Goal: Task Accomplishment & Management: Complete application form

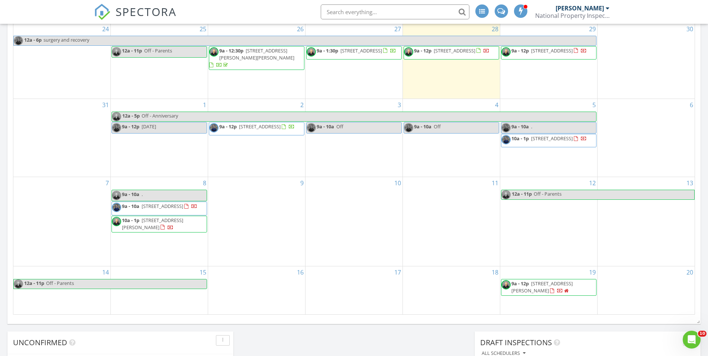
scroll to position [372, 0]
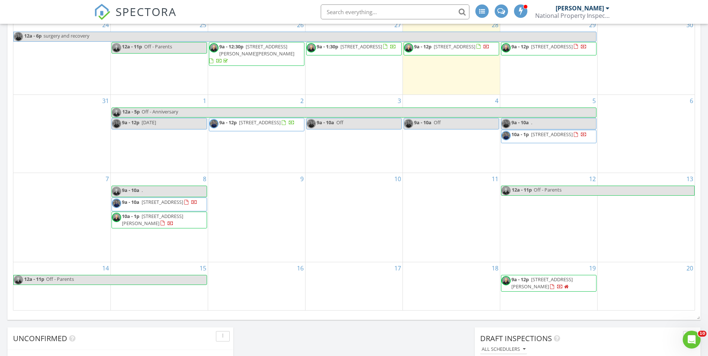
click at [236, 188] on div "9" at bounding box center [256, 217] width 97 height 88
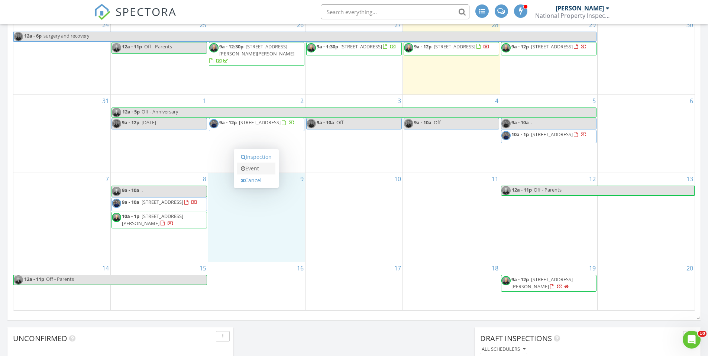
click at [257, 167] on link "Event" at bounding box center [256, 168] width 38 height 12
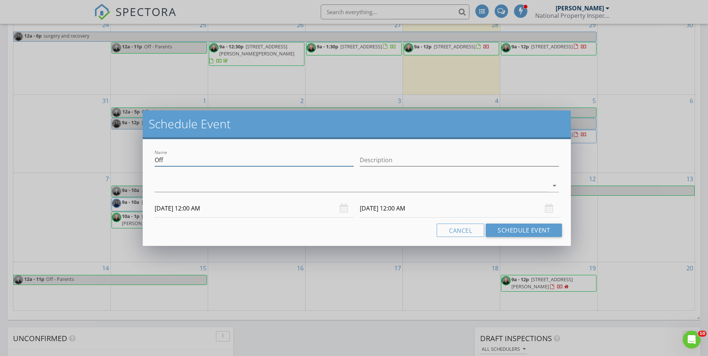
click at [251, 160] on input "Off" at bounding box center [254, 160] width 199 height 12
type input "O"
type input "[PERSON_NAME]"
click at [233, 190] on div at bounding box center [352, 186] width 394 height 12
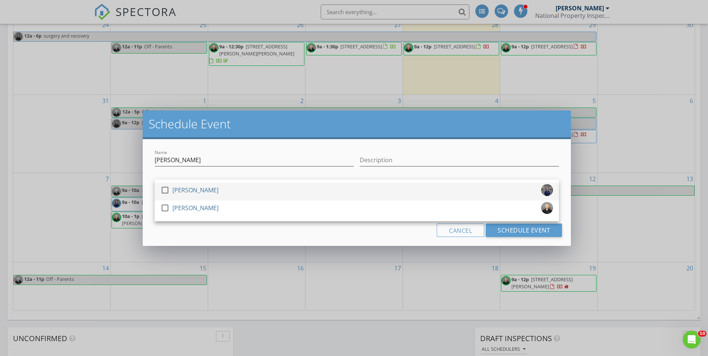
click at [203, 189] on div "[PERSON_NAME]" at bounding box center [196, 190] width 46 height 12
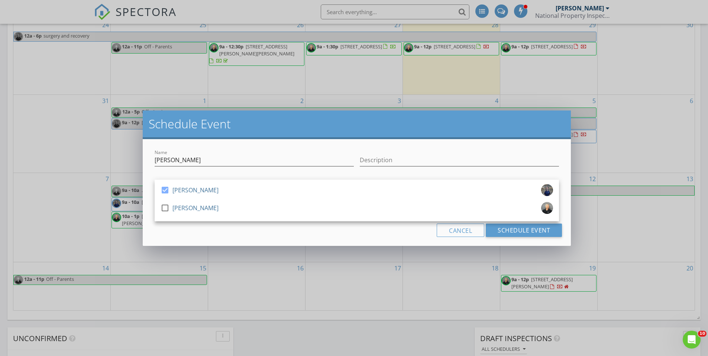
click at [220, 236] on div "Cancel Schedule Event" at bounding box center [357, 229] width 411 height 13
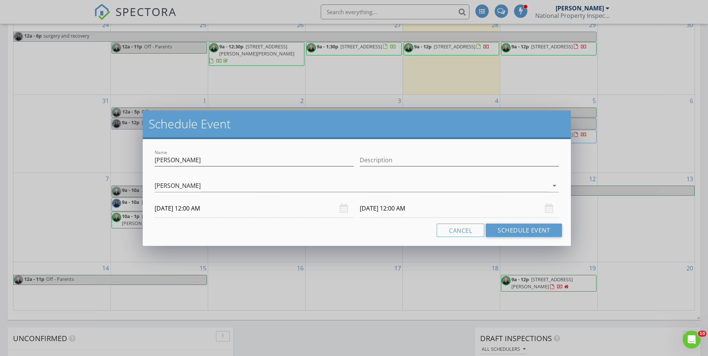
click at [189, 208] on input "09/09/2025 12:00 AM" at bounding box center [254, 208] width 199 height 18
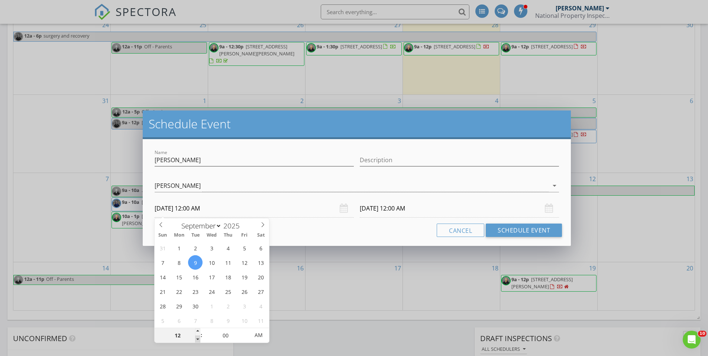
type input "11"
type input "09/09/2025 11:00 PM"
click at [198, 339] on span at bounding box center [197, 338] width 5 height 7
type input "10"
type input "09/09/2025 10:00 PM"
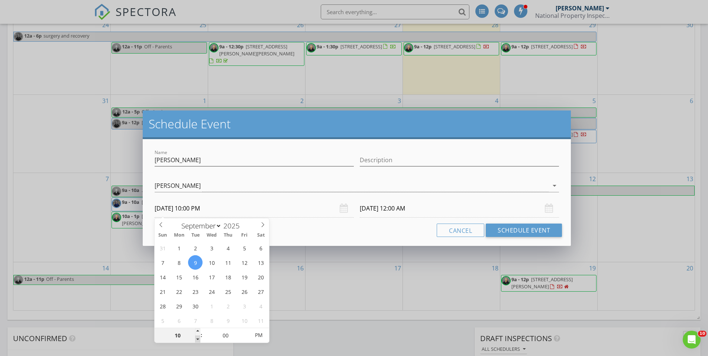
click at [198, 339] on span at bounding box center [197, 338] width 5 height 7
type input "09"
type input "09/09/2025 9:00 PM"
click at [198, 339] on span at bounding box center [197, 338] width 5 height 7
type input "09"
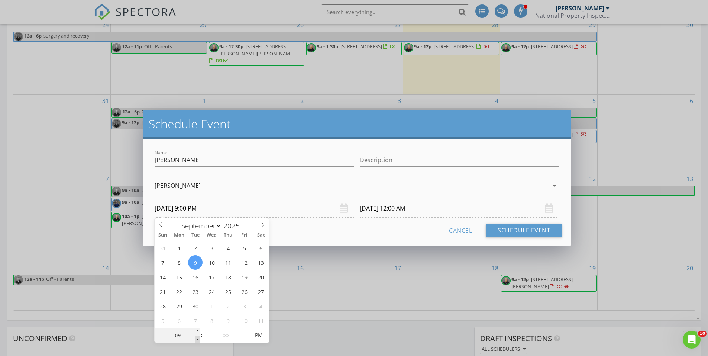
type input "09/10/2025 9:00 PM"
type input "09/09/2025 9:00 AM"
drag, startPoint x: 198, startPoint y: 339, endPoint x: 259, endPoint y: 336, distance: 60.7
click at [259, 336] on span "AM" at bounding box center [258, 335] width 20 height 15
click at [386, 210] on input "09/10/2025 9:00 AM" at bounding box center [459, 208] width 199 height 18
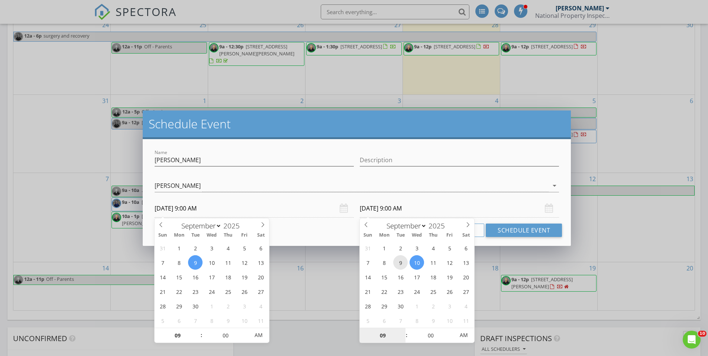
type input "09/09/2025 9:00 AM"
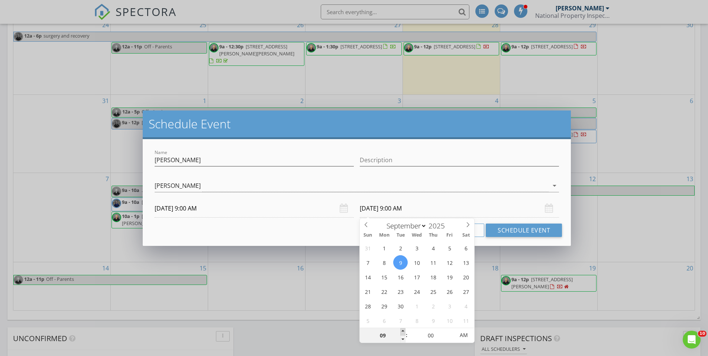
type input "10"
type input "09/09/2025 10:00 AM"
click at [403, 332] on span at bounding box center [402, 331] width 5 height 7
type input "11"
type input "09/09/2025 11:00 AM"
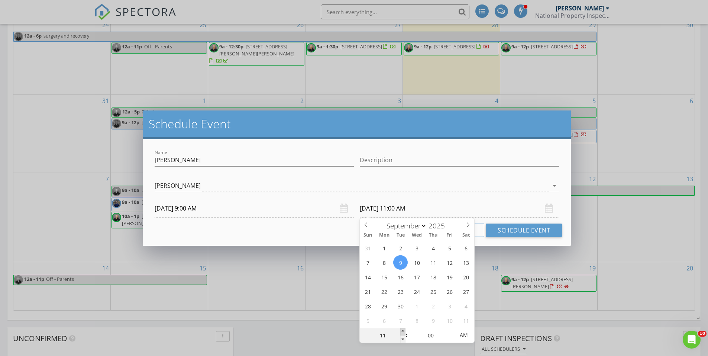
click at [403, 332] on span at bounding box center [402, 331] width 5 height 7
type input "12"
type input "09/09/2025 12:00 PM"
click at [403, 332] on span at bounding box center [402, 331] width 5 height 7
click at [504, 205] on input "09/09/2025 12:00 PM" at bounding box center [459, 208] width 199 height 18
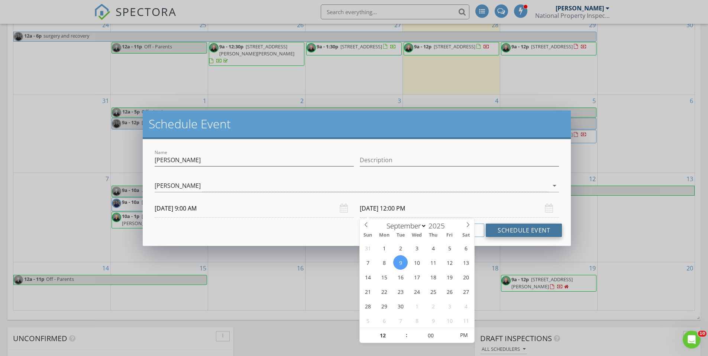
click at [511, 233] on button "Schedule Event" at bounding box center [524, 229] width 76 height 13
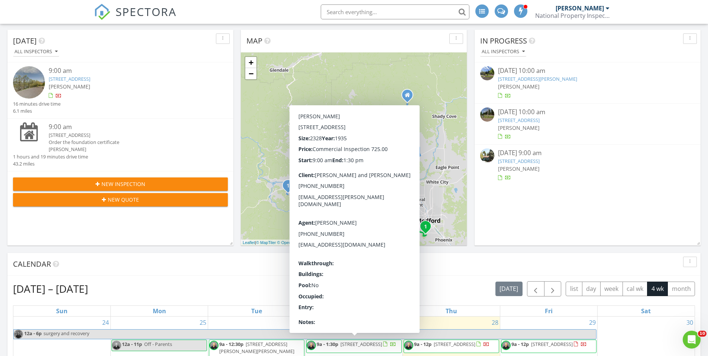
scroll to position [0, 0]
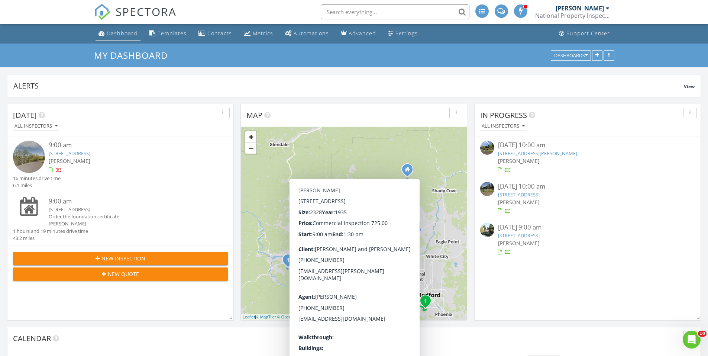
click at [120, 30] on div "Dashboard" at bounding box center [122, 33] width 31 height 7
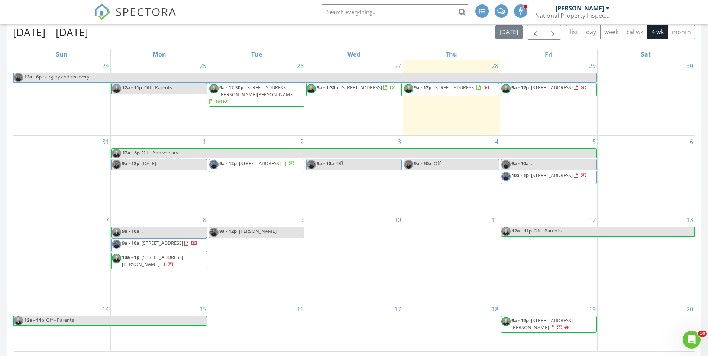
scroll to position [349, 0]
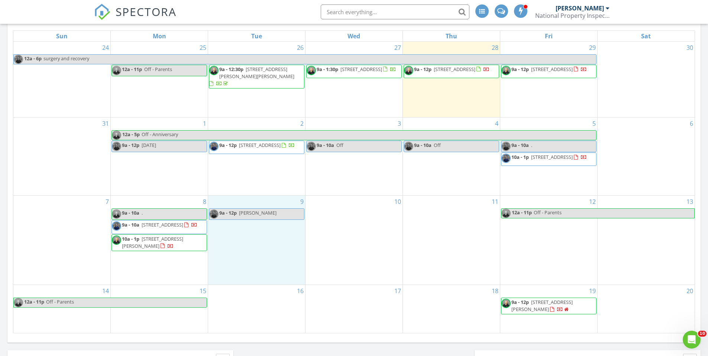
click at [263, 238] on div "9 9a - 12p [PERSON_NAME]" at bounding box center [256, 240] width 97 height 88
click at [260, 205] on link "Inspection" at bounding box center [256, 207] width 38 height 12
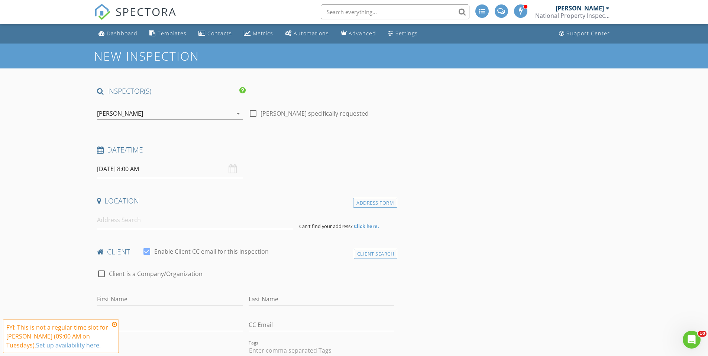
click at [134, 169] on input "09/09/2025 8:00 AM" at bounding box center [170, 169] width 146 height 18
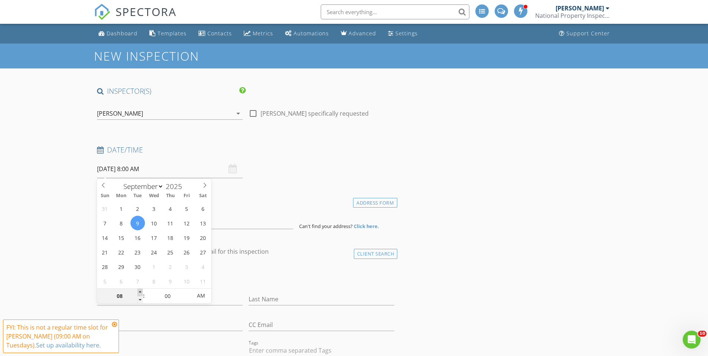
type input "09"
type input "09/09/2025 9:00 AM"
click at [140, 292] on span at bounding box center [140, 292] width 5 height 7
type input "10"
type input "09/09/2025 10:00 AM"
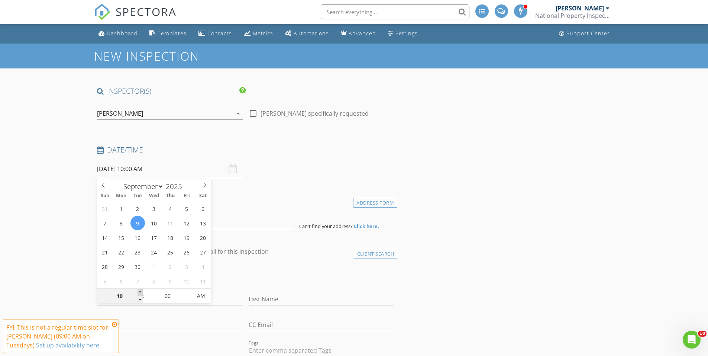
click at [140, 292] on span at bounding box center [140, 292] width 5 height 7
type input "09"
type input "09/09/2025 9:00 AM"
click at [139, 300] on span at bounding box center [140, 299] width 5 height 7
type input "08"
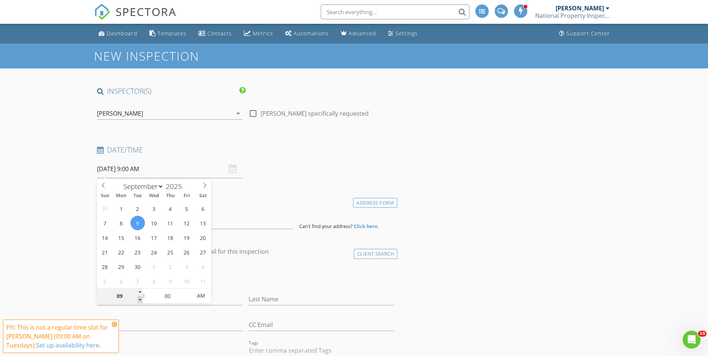
type input "09/09/2025 8:00 AM"
click at [139, 300] on span at bounding box center [140, 299] width 5 height 7
drag, startPoint x: 139, startPoint y: 300, endPoint x: 74, endPoint y: 273, distance: 70.5
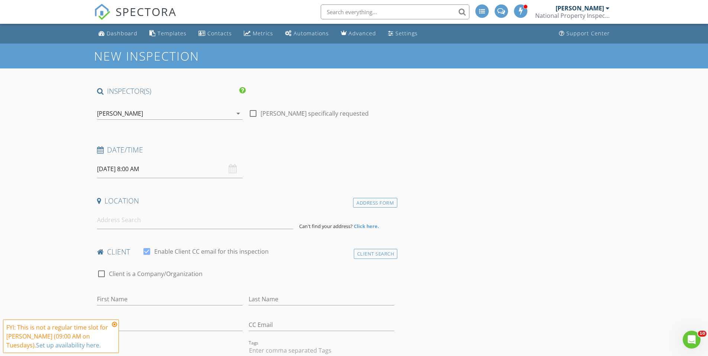
click at [136, 168] on input "09/09/2025 8:00 AM" at bounding box center [170, 169] width 146 height 18
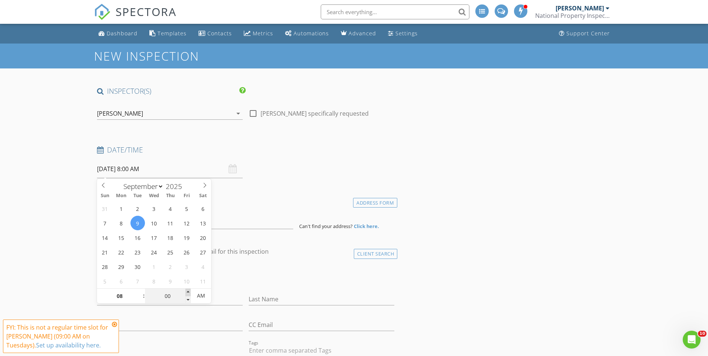
type input "05"
type input "09/09/2025 8:05 AM"
click at [188, 292] on span at bounding box center [188, 292] width 5 height 7
type input "10"
type input "09/09/2025 8:10 AM"
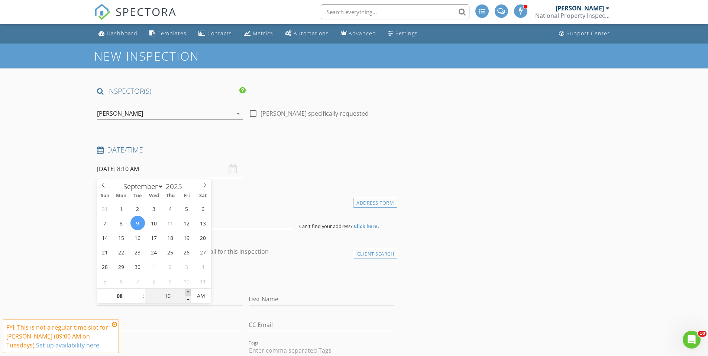
click at [188, 292] on span at bounding box center [188, 292] width 5 height 7
type input "15"
type input "09/09/2025 8:15 AM"
click at [188, 292] on span at bounding box center [188, 292] width 5 height 7
type input "20"
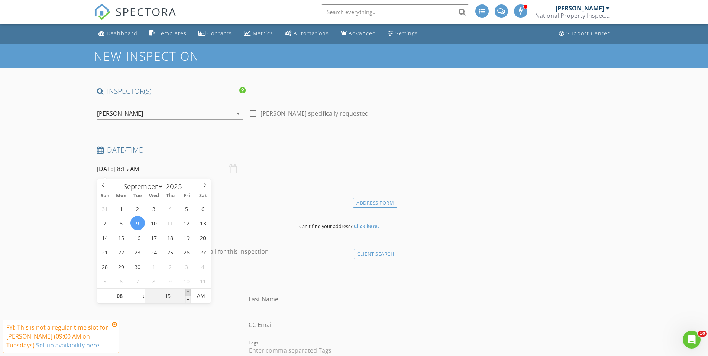
type input "09/09/2025 8:20 AM"
click at [188, 292] on span at bounding box center [188, 292] width 5 height 7
type input "25"
type input "09/09/2025 8:25 AM"
click at [188, 292] on span at bounding box center [188, 292] width 5 height 7
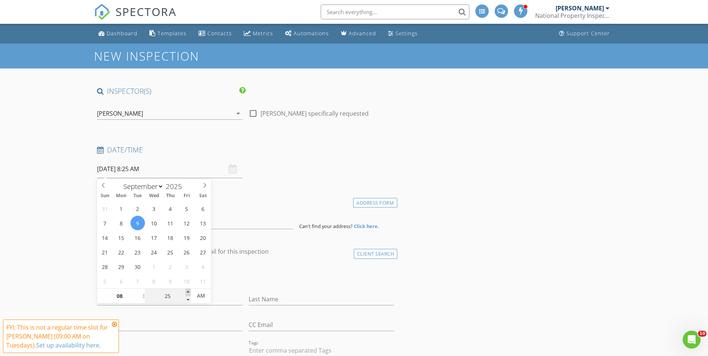
type input "30"
type input "09/09/2025 8:30 AM"
click at [188, 292] on span at bounding box center [188, 292] width 5 height 7
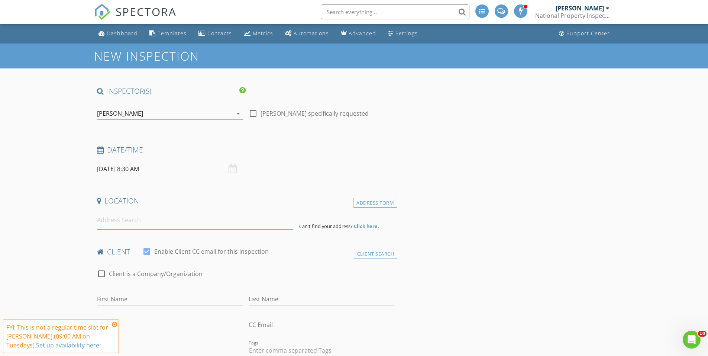
click at [128, 224] on input at bounding box center [195, 220] width 196 height 18
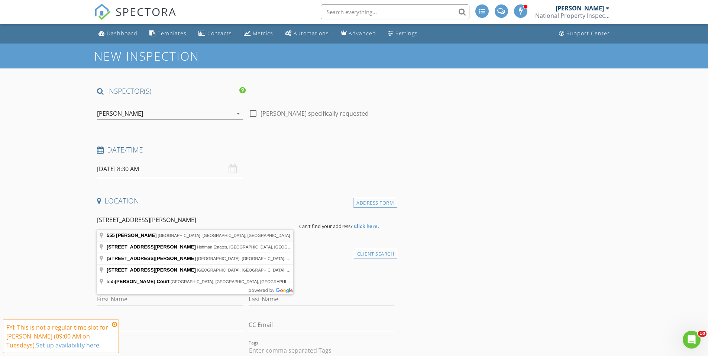
type input "555 Freeman Rd, Central Point, OR, USA"
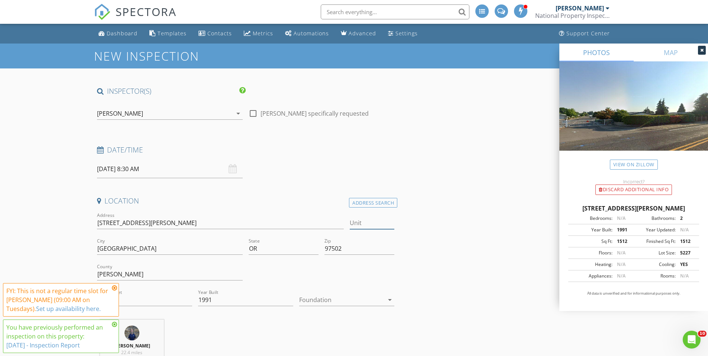
click at [356, 225] on input "Unit" at bounding box center [372, 223] width 45 height 12
type input "67"
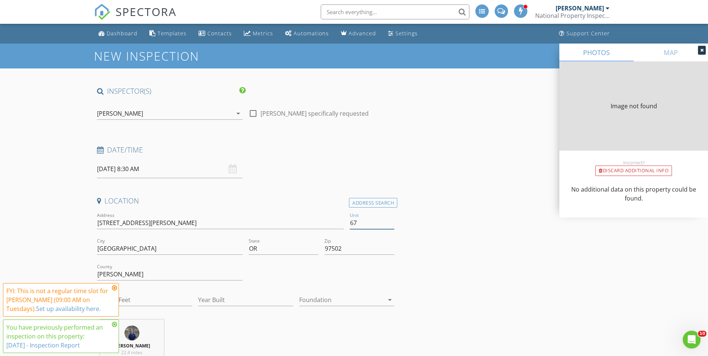
type input "374"
type input "1992"
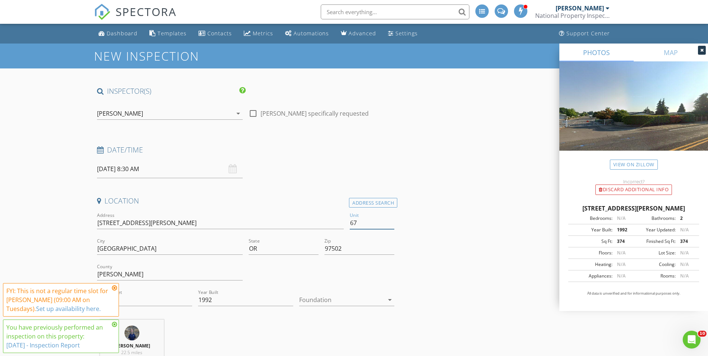
type input "67"
click at [115, 287] on icon at bounding box center [114, 288] width 5 height 6
click at [115, 325] on icon at bounding box center [114, 324] width 5 height 6
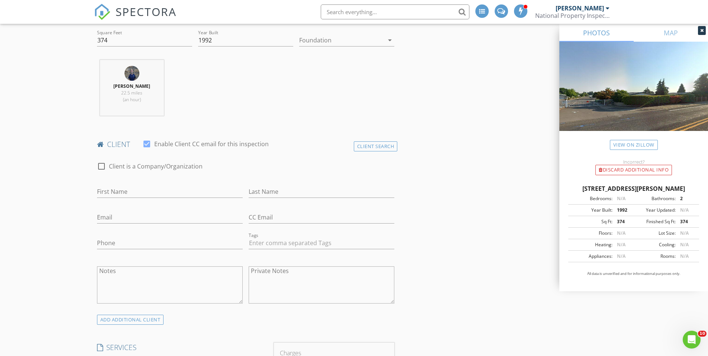
scroll to position [260, 0]
click at [117, 193] on input "First Name" at bounding box center [170, 191] width 146 height 12
type input "Frank"
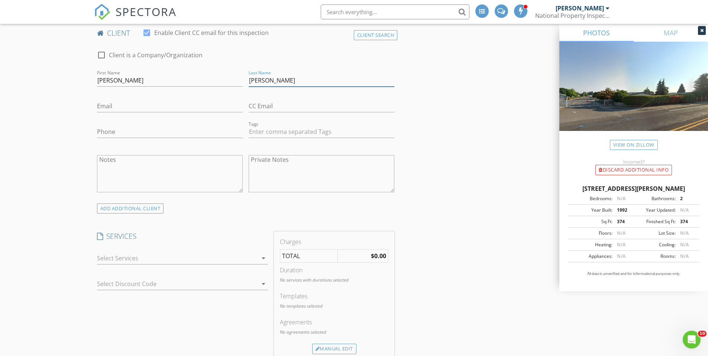
scroll to position [372, 0]
type input "Pollino"
click at [114, 254] on div at bounding box center [177, 257] width 161 height 12
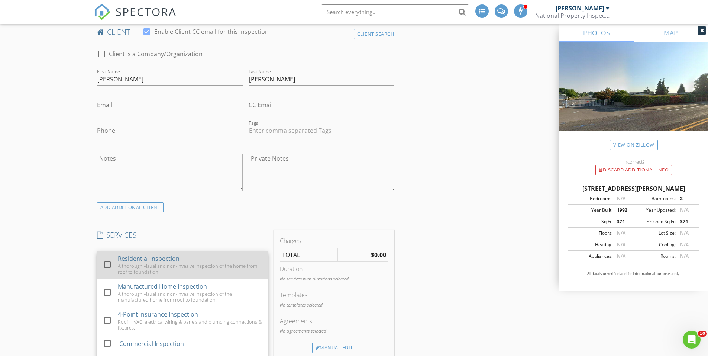
click at [104, 264] on div at bounding box center [107, 264] width 13 height 13
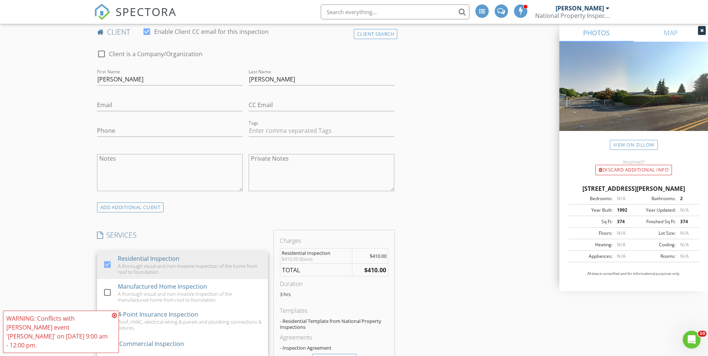
click at [115, 318] on icon at bounding box center [114, 315] width 5 height 6
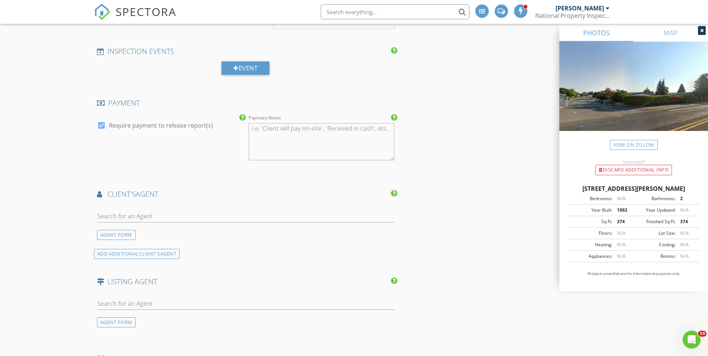
scroll to position [744, 0]
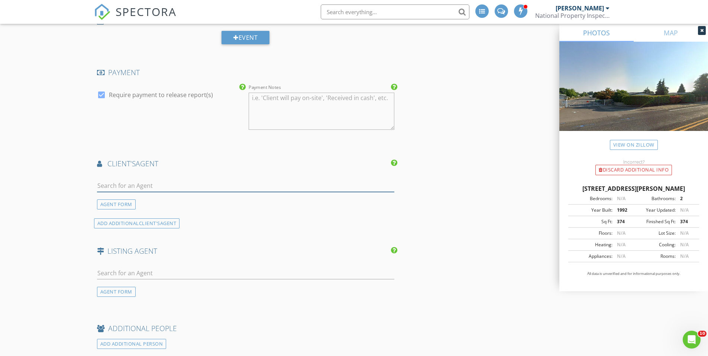
click at [132, 183] on input "text" at bounding box center [246, 186] width 298 height 12
type input "nicolle"
click at [131, 206] on div "John L Scott - Medford" at bounding box center [141, 206] width 46 height 6
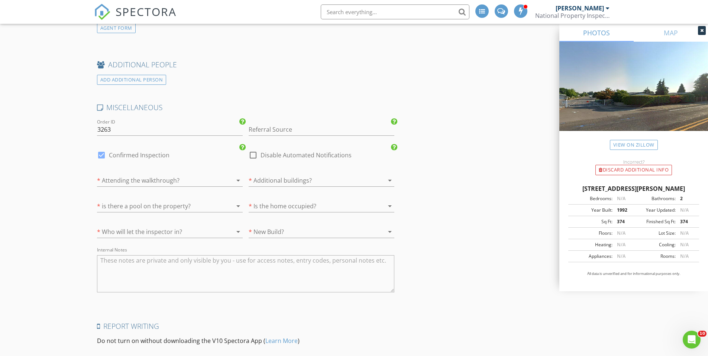
scroll to position [1153, 0]
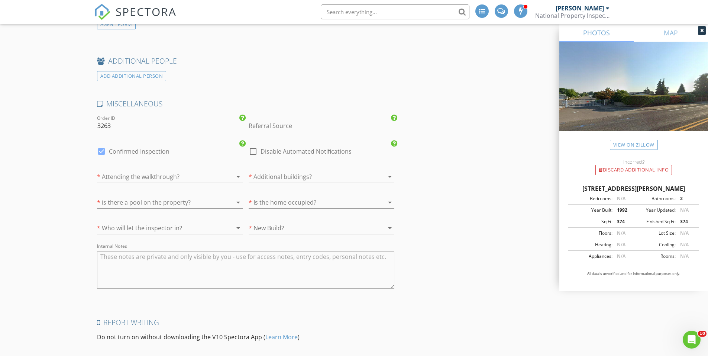
click at [147, 177] on div at bounding box center [159, 177] width 125 height 12
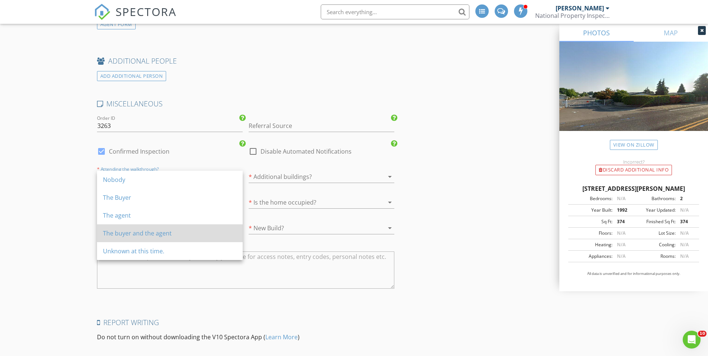
click at [145, 232] on div "The buyer and the agent" at bounding box center [170, 233] width 134 height 9
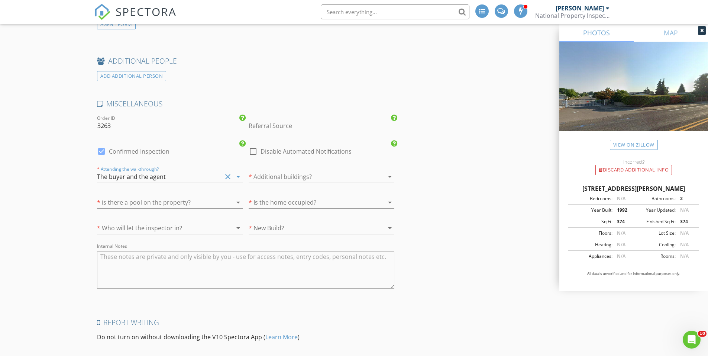
click at [265, 177] on div at bounding box center [311, 177] width 125 height 12
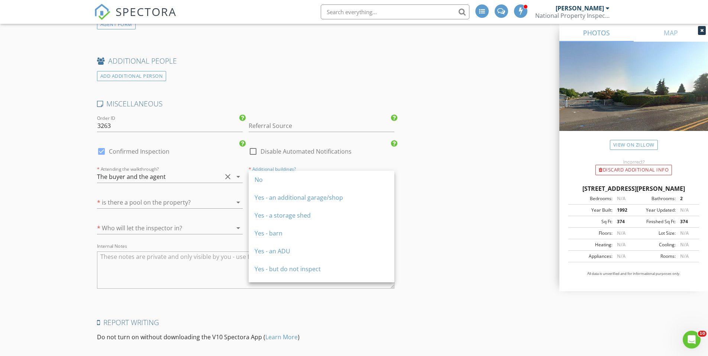
click at [265, 177] on div "No" at bounding box center [322, 179] width 134 height 9
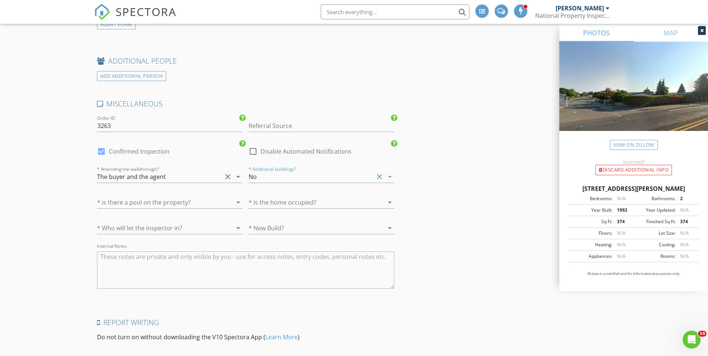
click at [168, 206] on div at bounding box center [159, 202] width 125 height 12
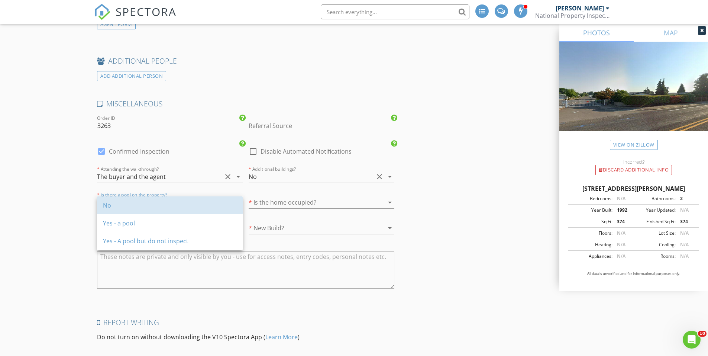
click at [168, 206] on div "No" at bounding box center [170, 205] width 134 height 9
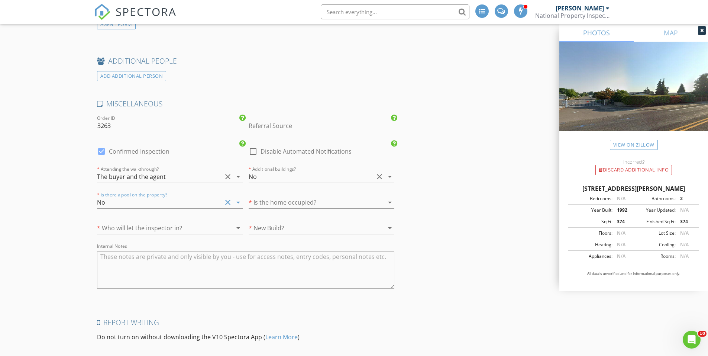
click at [268, 196] on div "* Is the home occupied? arrow_drop_down" at bounding box center [322, 204] width 146 height 24
click at [268, 200] on div at bounding box center [311, 202] width 125 height 12
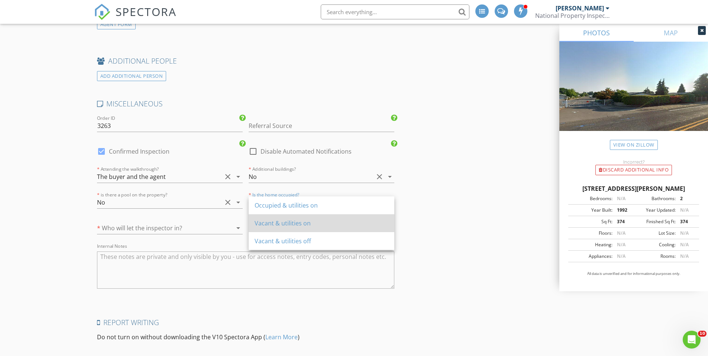
click at [271, 223] on div "Vacant & utilities on" at bounding box center [322, 223] width 134 height 9
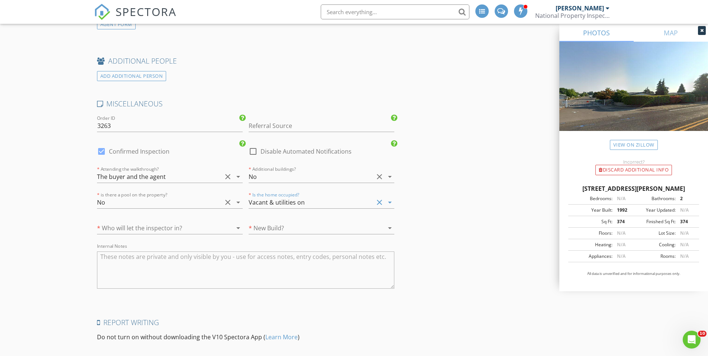
click at [157, 229] on div at bounding box center [159, 228] width 125 height 12
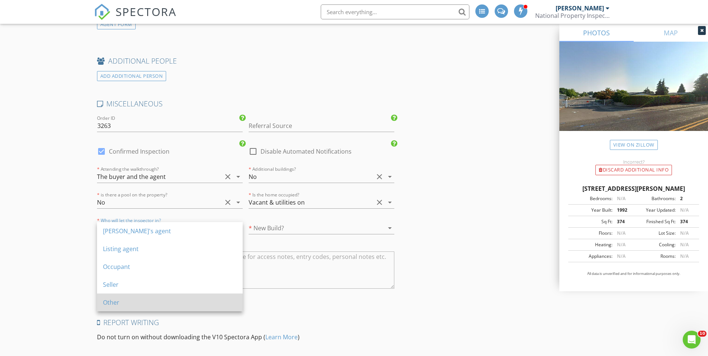
click at [135, 303] on div "Other" at bounding box center [170, 302] width 134 height 9
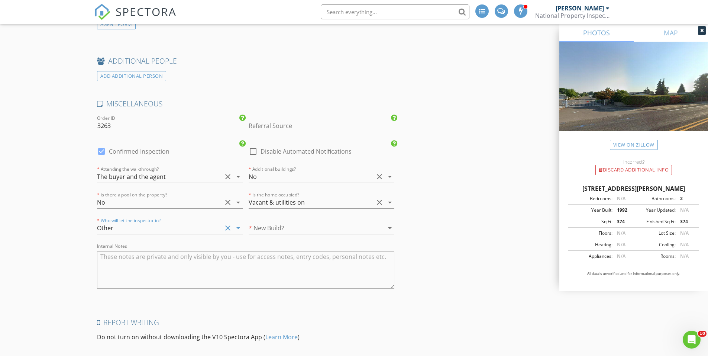
click at [285, 232] on div at bounding box center [311, 228] width 125 height 12
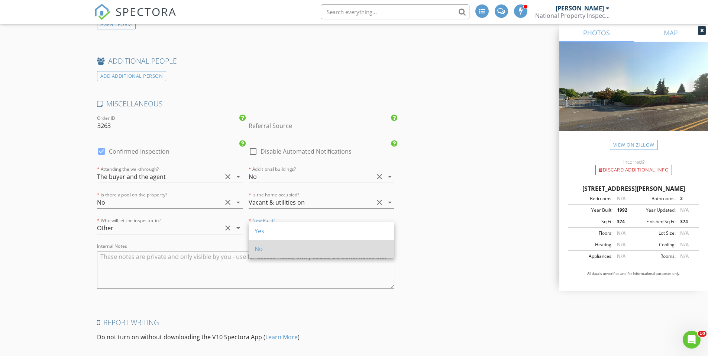
click at [280, 249] on div "No" at bounding box center [322, 248] width 134 height 9
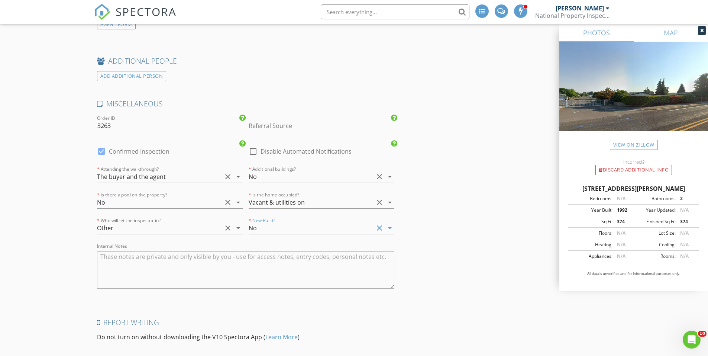
click at [126, 262] on textarea "Internal Notes" at bounding box center [246, 269] width 298 height 37
click at [163, 259] on textarea "Internal Notes" at bounding box center [246, 269] width 298 height 37
type textarea "lock box 4434"
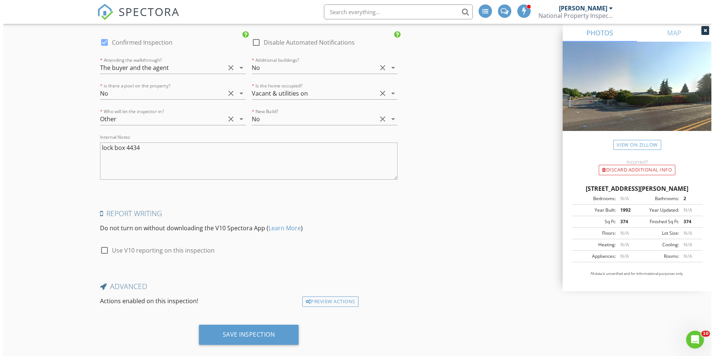
scroll to position [1274, 0]
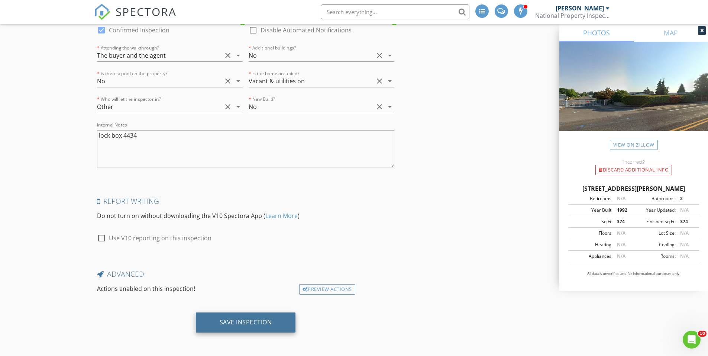
click at [246, 328] on div "Save Inspection" at bounding box center [246, 322] width 100 height 20
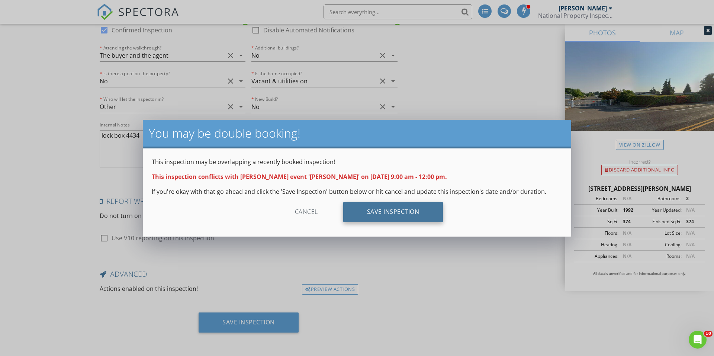
click at [394, 208] on div "Save Inspection" at bounding box center [393, 212] width 100 height 20
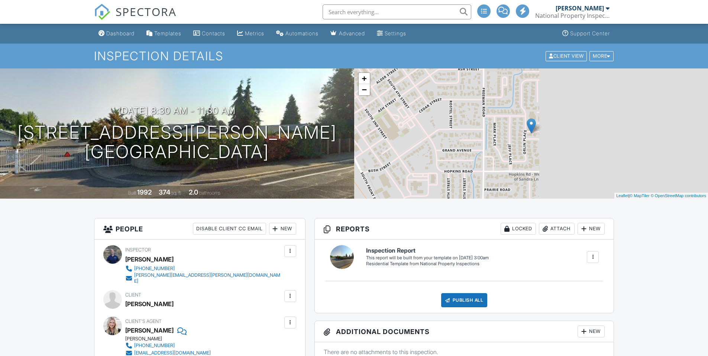
click at [361, 9] on input "text" at bounding box center [397, 11] width 149 height 15
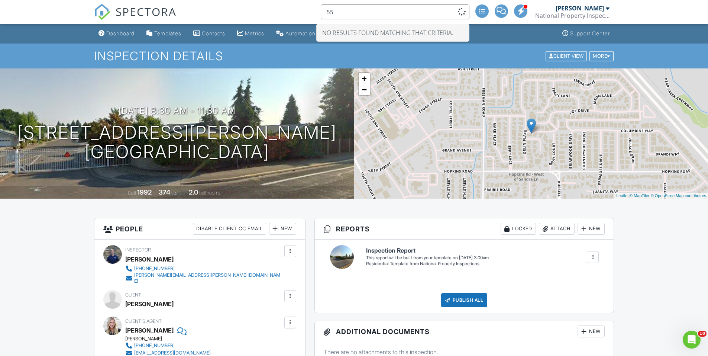
type input "5"
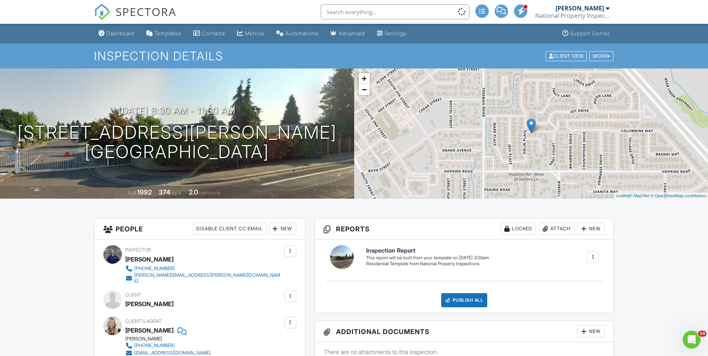
click at [125, 33] on div "Dashboard" at bounding box center [120, 33] width 28 height 6
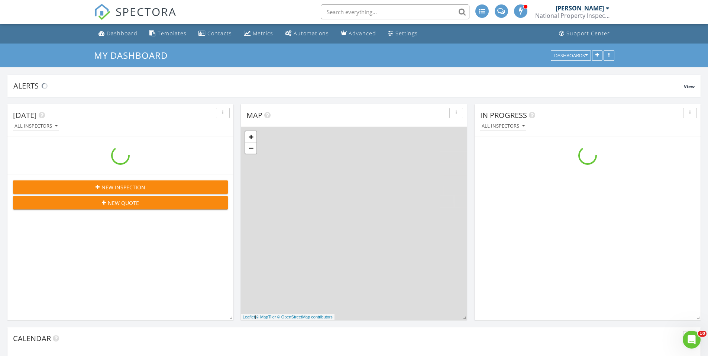
scroll to position [856, 720]
